Goal: Communication & Community: Ask a question

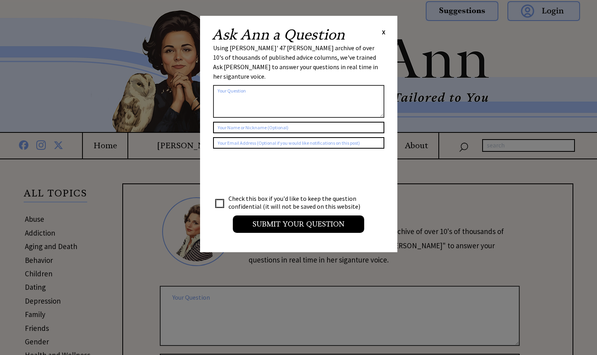
click at [291, 85] on textarea at bounding box center [298, 101] width 171 height 33
click at [270, 100] on textarea at bounding box center [298, 101] width 171 height 33
click at [292, 85] on textarea "Am I cooked chat" at bounding box center [298, 101] width 171 height 33
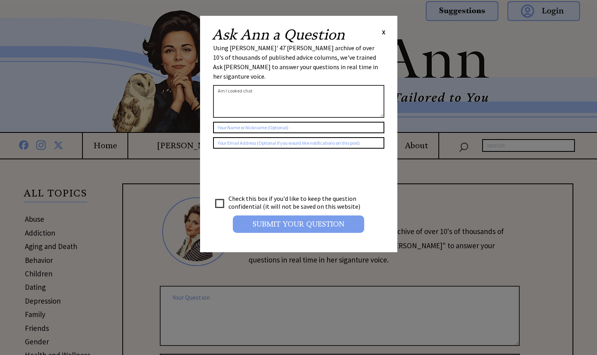
click at [263, 215] on input "Submit your Question" at bounding box center [298, 223] width 131 height 17
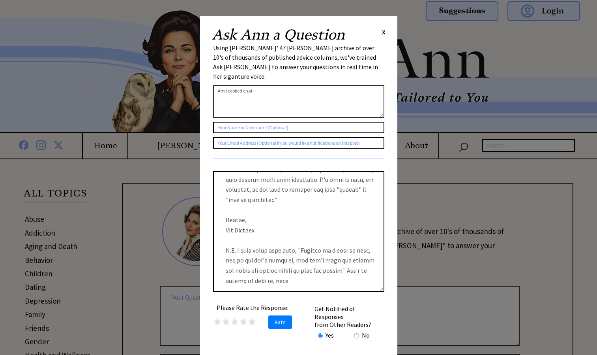
scroll to position [293, 0]
click at [320, 86] on textarea "Am I cooked chat" at bounding box center [298, 101] width 171 height 33
type textarea "A"
type textarea "c"
click at [238, 89] on textarea at bounding box center [298, 101] width 171 height 33
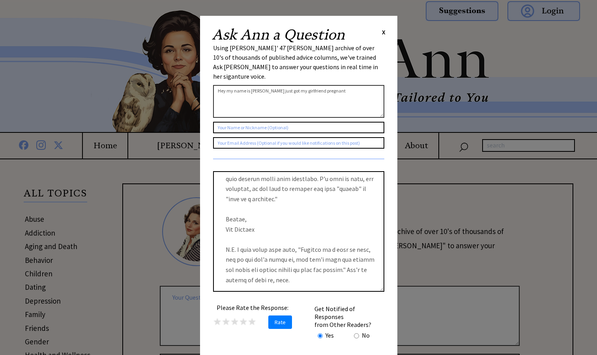
click at [239, 90] on textarea "Hey my name is [PERSON_NAME] just got my girlfriend pregnant" at bounding box center [298, 101] width 171 height 33
click at [326, 85] on textarea "Hey my name is [PERSON_NAME] just got my girlfriend pregnant" at bounding box center [298, 101] width 171 height 33
type textarea "Hey, my name is [PERSON_NAME] I just got my girlfriend pregnant the judgment is…"
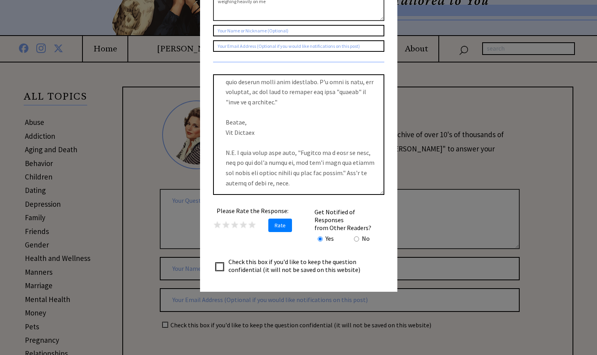
scroll to position [0, 0]
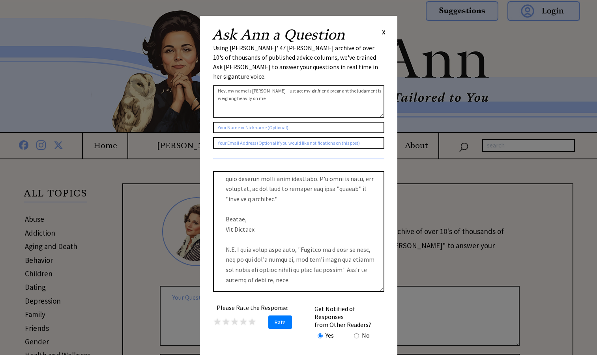
drag, startPoint x: 216, startPoint y: 81, endPoint x: 394, endPoint y: 103, distance: 179.8
click at [394, 103] on div "Ask [PERSON_NAME] a Question X Using [PERSON_NAME]' 47 [PERSON_NAME] archive of…" at bounding box center [298, 202] width 197 height 372
click at [382, 31] on span "X" at bounding box center [384, 32] width 4 height 8
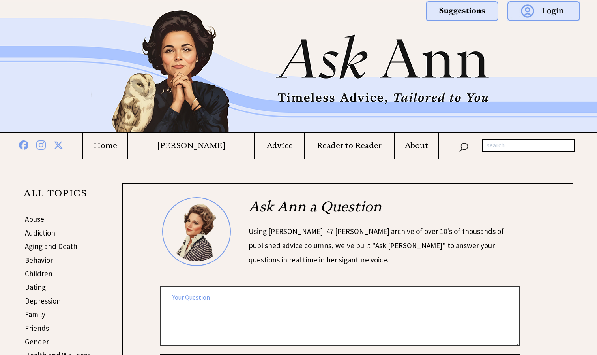
click at [371, 331] on textarea at bounding box center [340, 315] width 360 height 60
paste textarea "Hey, my name is [PERSON_NAME] I just got my girlfriend pregnant the judgment is…"
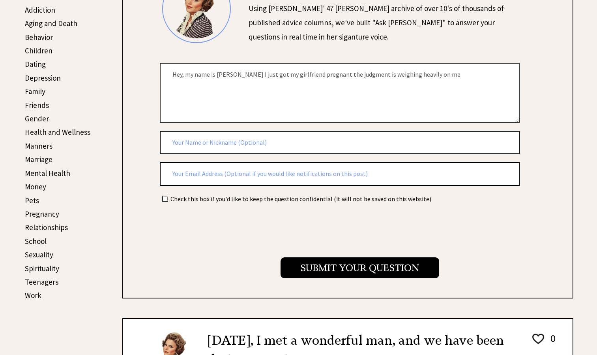
scroll to position [218, 0]
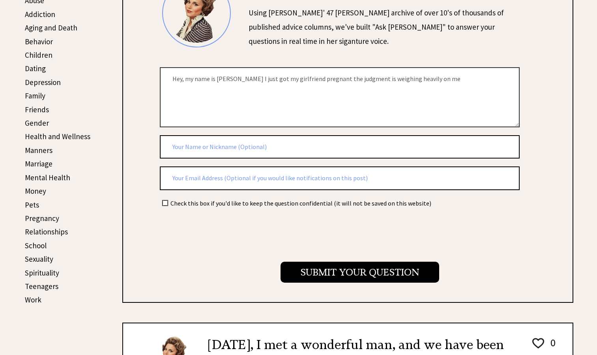
type textarea "Hey, my name is [PERSON_NAME] I just got my girlfriend pregnant the judgment is…"
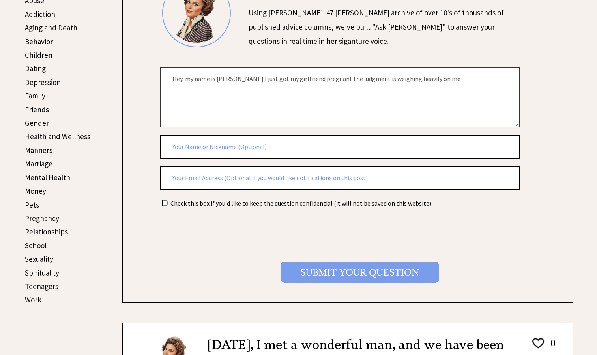
click at [366, 268] on input "Submit your Question" at bounding box center [360, 271] width 159 height 21
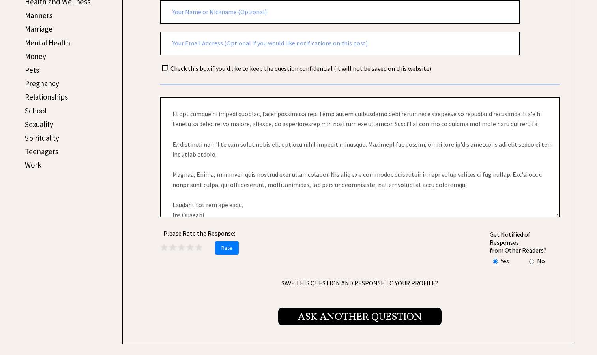
scroll to position [77, 0]
click at [357, 307] on span "Ask Another Question" at bounding box center [359, 316] width 163 height 18
